Goal: Task Accomplishment & Management: Use online tool/utility

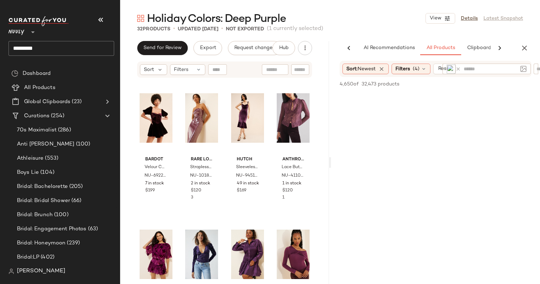
scroll to position [16553, 0]
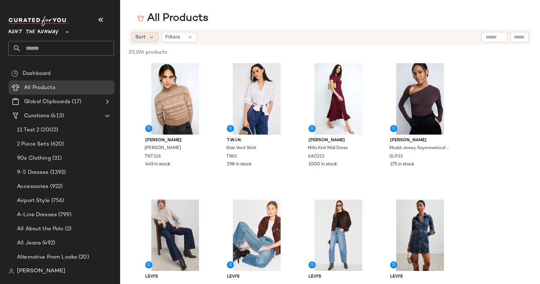
click at [153, 41] on div "Sort" at bounding box center [145, 37] width 27 height 11
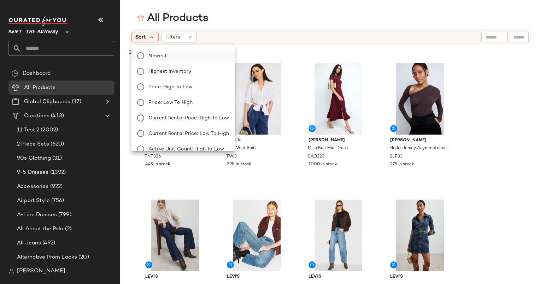
click at [170, 53] on label "Newest" at bounding box center [187, 56] width 83 height 10
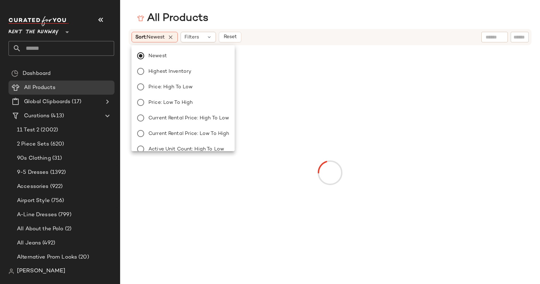
click at [256, 25] on div "All Products Sort: Newest Filters Reset" at bounding box center [270, 147] width 540 height 273
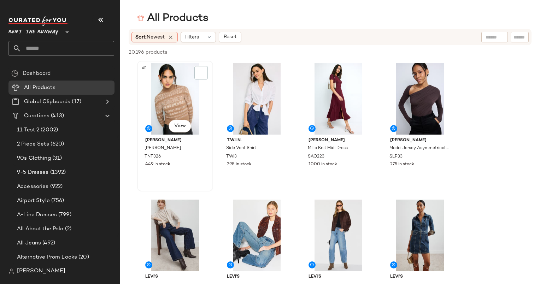
click at [178, 83] on div "#1 View" at bounding box center [175, 98] width 71 height 71
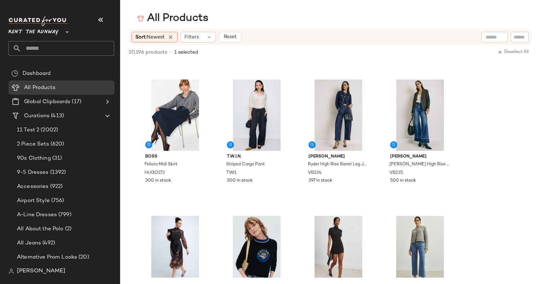
scroll to position [379, 0]
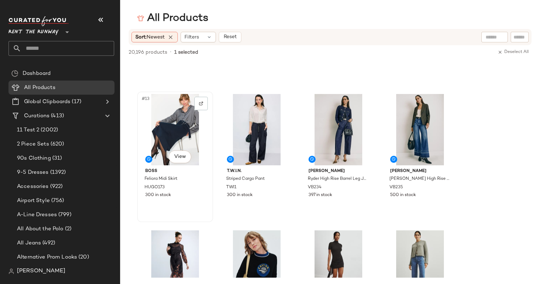
click at [170, 132] on div "#13 View" at bounding box center [175, 129] width 71 height 71
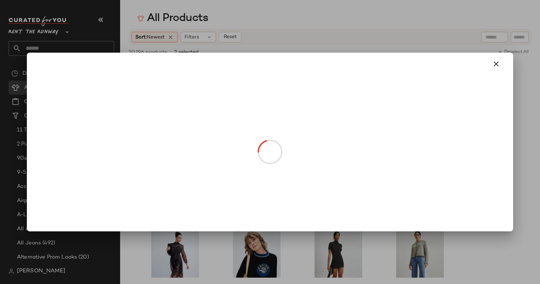
click at [182, 152] on body "Rent the Runway ** Dashboard All Products Global Clipboards (17) Curations (413…" at bounding box center [270, 142] width 540 height 284
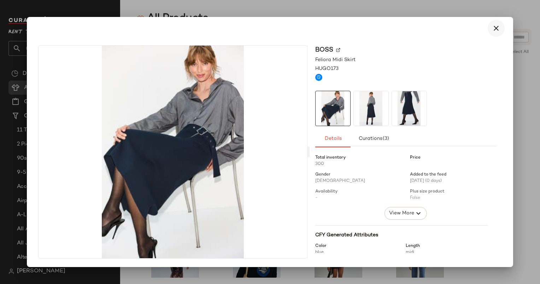
click at [495, 25] on icon "button" at bounding box center [496, 28] width 8 height 8
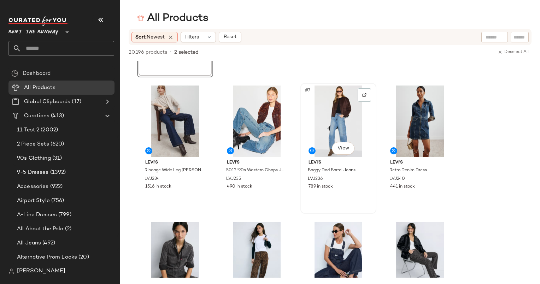
scroll to position [0, 0]
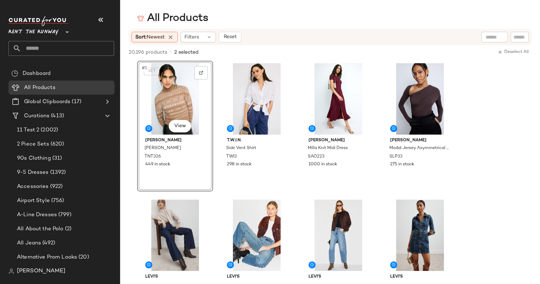
click at [170, 94] on div "SET #1 View" at bounding box center [175, 98] width 71 height 71
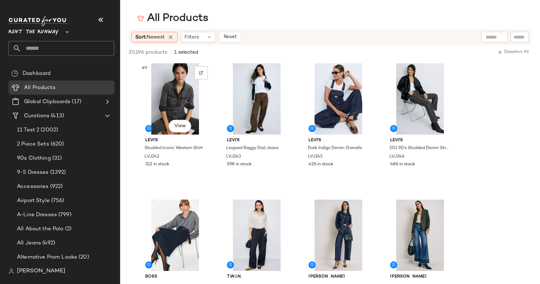
scroll to position [277, 0]
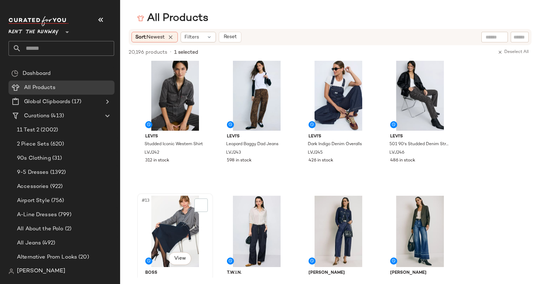
click at [173, 206] on div "#13 View" at bounding box center [175, 231] width 71 height 71
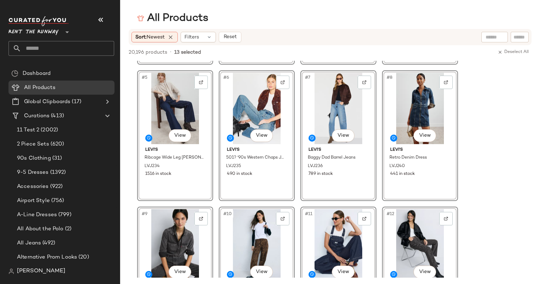
scroll to position [0, 0]
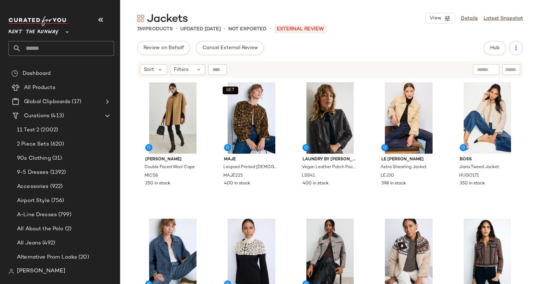
click at [516, 70] on input "text" at bounding box center [511, 69] width 12 height 7
type input "*****"
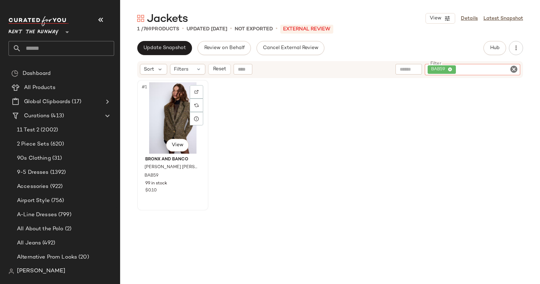
click at [170, 118] on div "#1 View" at bounding box center [173, 117] width 66 height 71
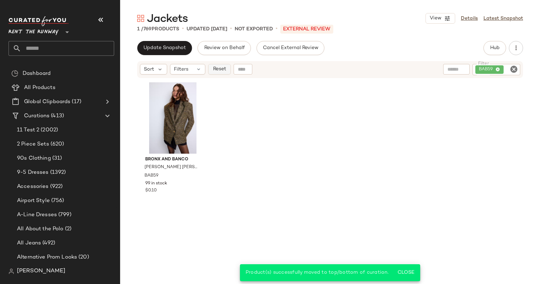
click at [221, 71] on span "Reset" at bounding box center [219, 69] width 13 height 6
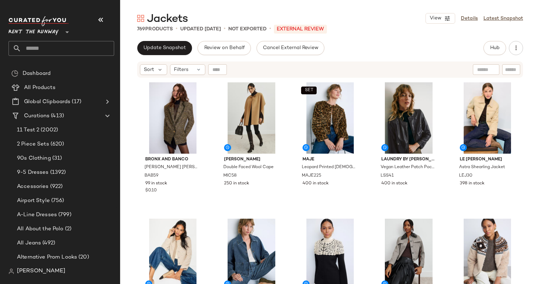
click at [434, 32] on div "769 Products • updated Oct 3rd • Not Exported • External REVIEW" at bounding box center [330, 28] width 420 height 7
click at [511, 69] on input "text" at bounding box center [511, 69] width 12 height 7
type input "*"
type input "*****"
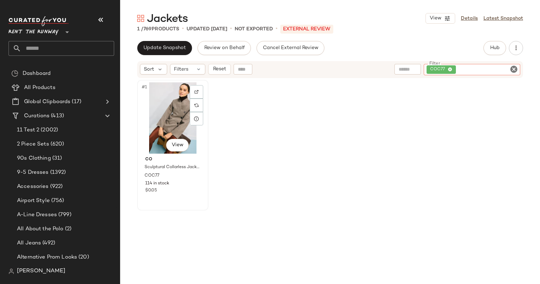
click at [173, 115] on div "#1 View" at bounding box center [173, 117] width 66 height 71
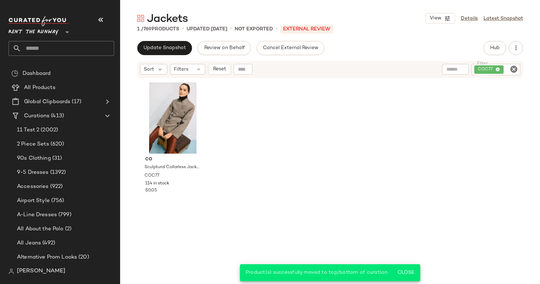
click at [518, 71] on icon "Clear Filter" at bounding box center [514, 69] width 8 height 8
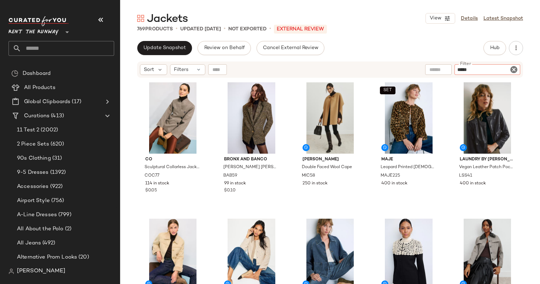
type input "******"
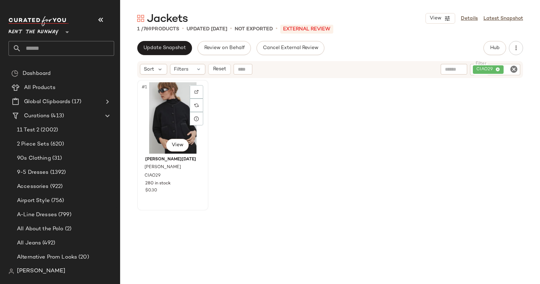
click at [181, 111] on div "#1 View" at bounding box center [173, 117] width 66 height 71
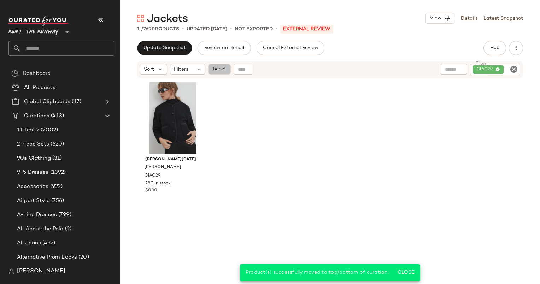
click at [225, 70] on span "Reset" at bounding box center [219, 69] width 13 height 6
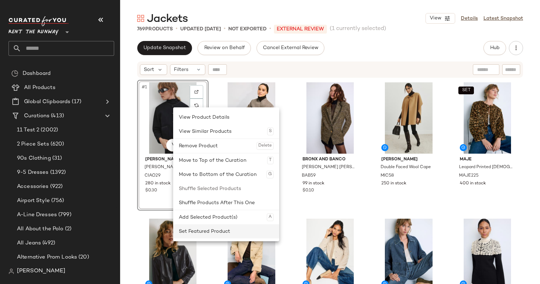
drag, startPoint x: 231, startPoint y: 227, endPoint x: 203, endPoint y: 228, distance: 27.2
click at [203, 228] on div "Set Featured Product" at bounding box center [226, 232] width 95 height 14
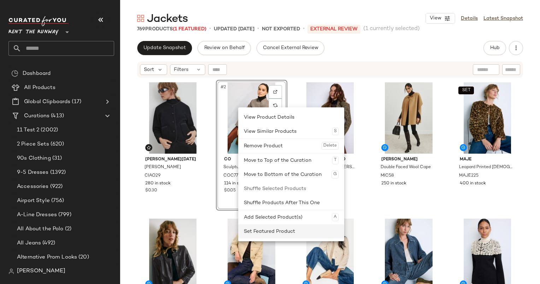
click at [283, 237] on div "Set Featured Product" at bounding box center [291, 232] width 95 height 14
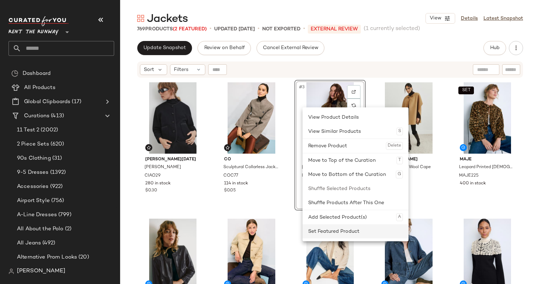
click at [340, 234] on div "Set Featured Product" at bounding box center [355, 232] width 95 height 14
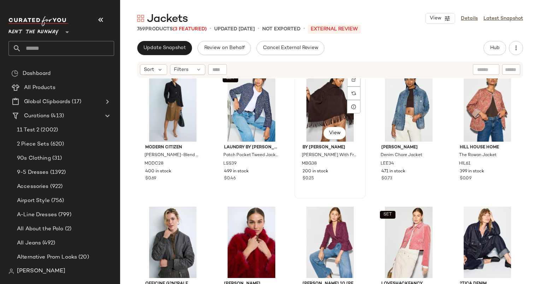
scroll to position [436, 0]
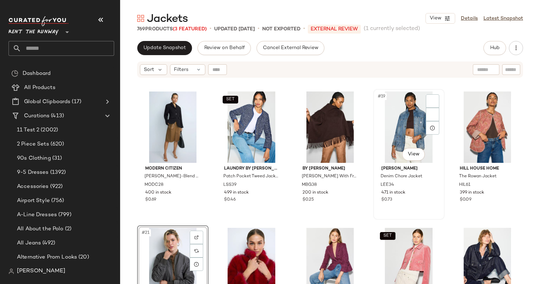
scroll to position [398, 0]
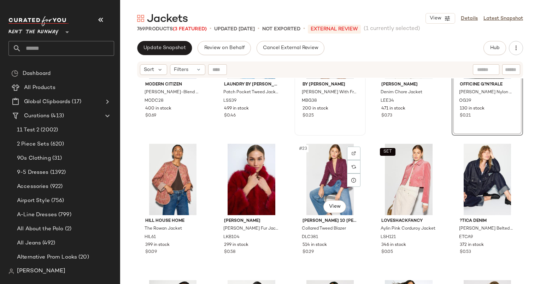
scroll to position [491, 0]
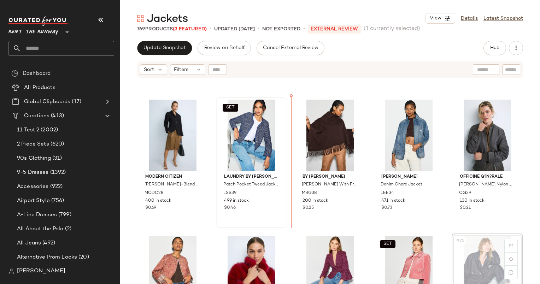
scroll to position [393, 0]
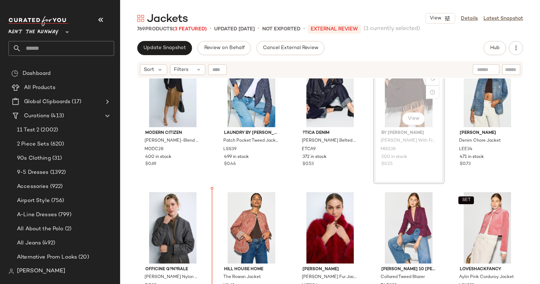
scroll to position [448, 0]
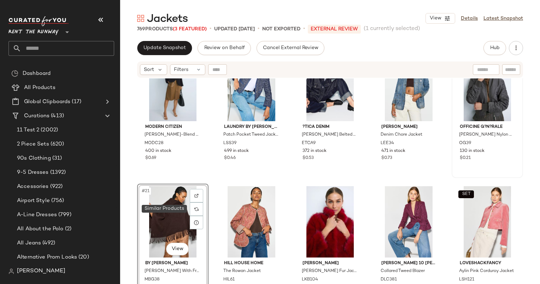
scroll to position [510, 0]
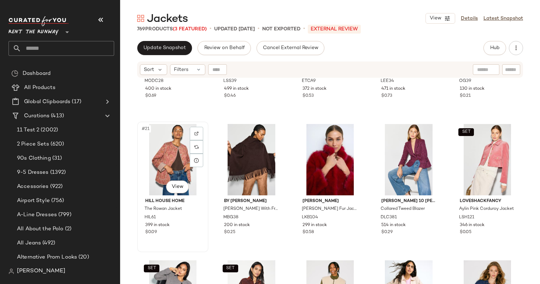
click at [157, 154] on div "#21 View" at bounding box center [173, 159] width 66 height 71
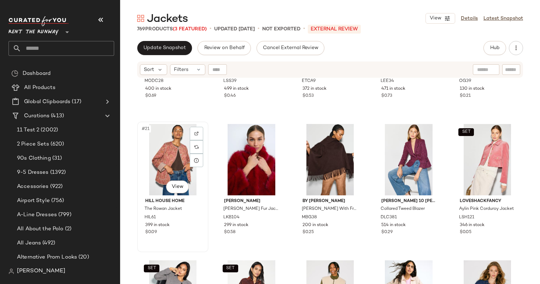
click at [168, 152] on div "#21 View" at bounding box center [173, 159] width 66 height 71
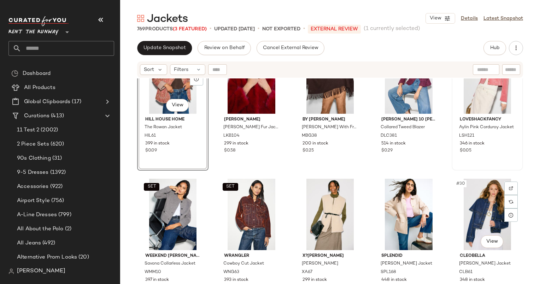
scroll to position [590, 0]
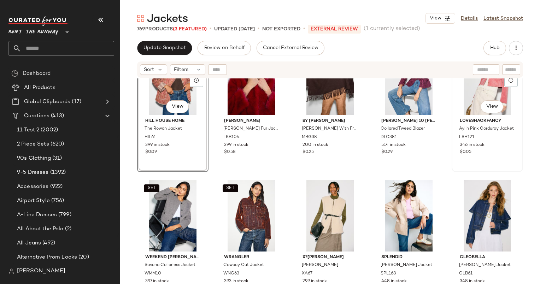
click at [467, 102] on div "SET #25 View" at bounding box center [487, 79] width 66 height 71
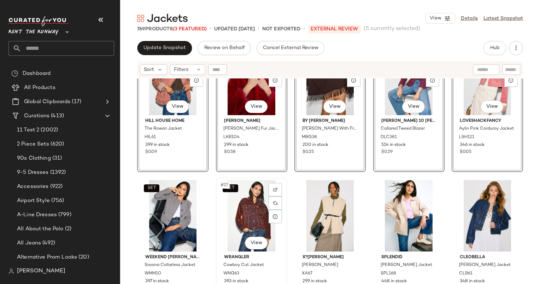
click at [237, 197] on div "SET #27 View" at bounding box center [252, 215] width 66 height 71
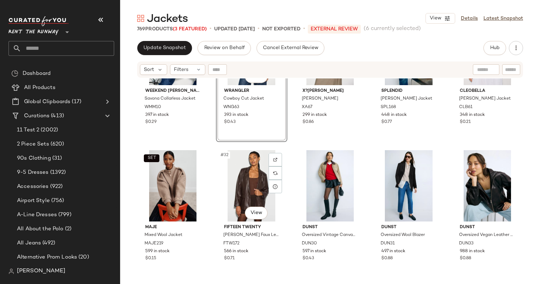
scroll to position [757, 0]
click at [245, 181] on div "#32 View" at bounding box center [252, 185] width 66 height 71
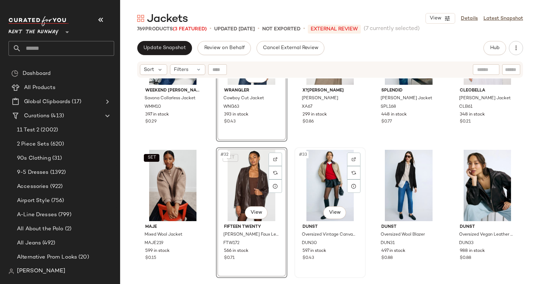
click at [319, 179] on div "#33 View" at bounding box center [330, 185] width 66 height 71
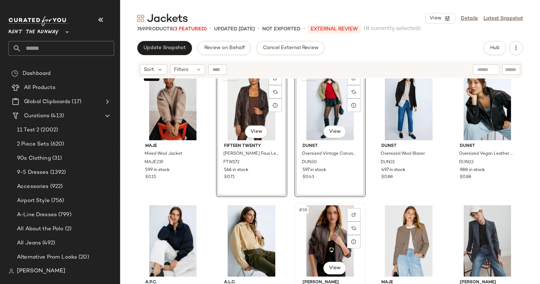
click at [323, 239] on div "#38 View" at bounding box center [330, 240] width 66 height 71
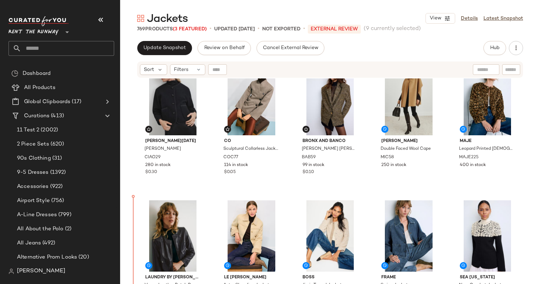
scroll to position [21, 0]
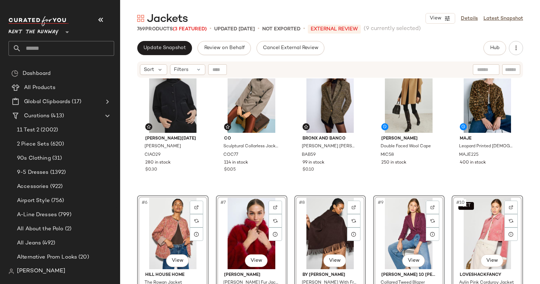
click at [289, 177] on div "Ciao Lucia Simona Coat CIAO29 280 in stock $0.30 Co Sculptural Collarless Jacke…" at bounding box center [330, 170] width 386 height 222
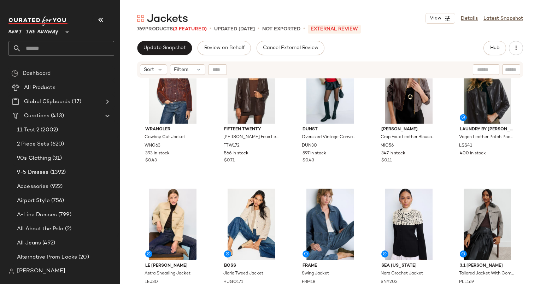
scroll to position [309, 0]
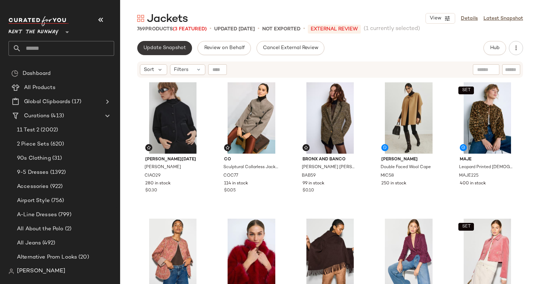
click at [172, 45] on button "Update Snapshot" at bounding box center [164, 48] width 55 height 14
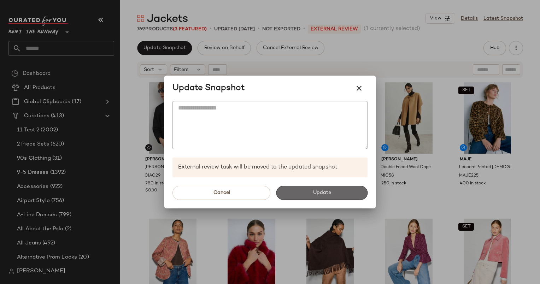
click at [291, 192] on button "Update" at bounding box center [322, 193] width 92 height 14
